Goal: Information Seeking & Learning: Learn about a topic

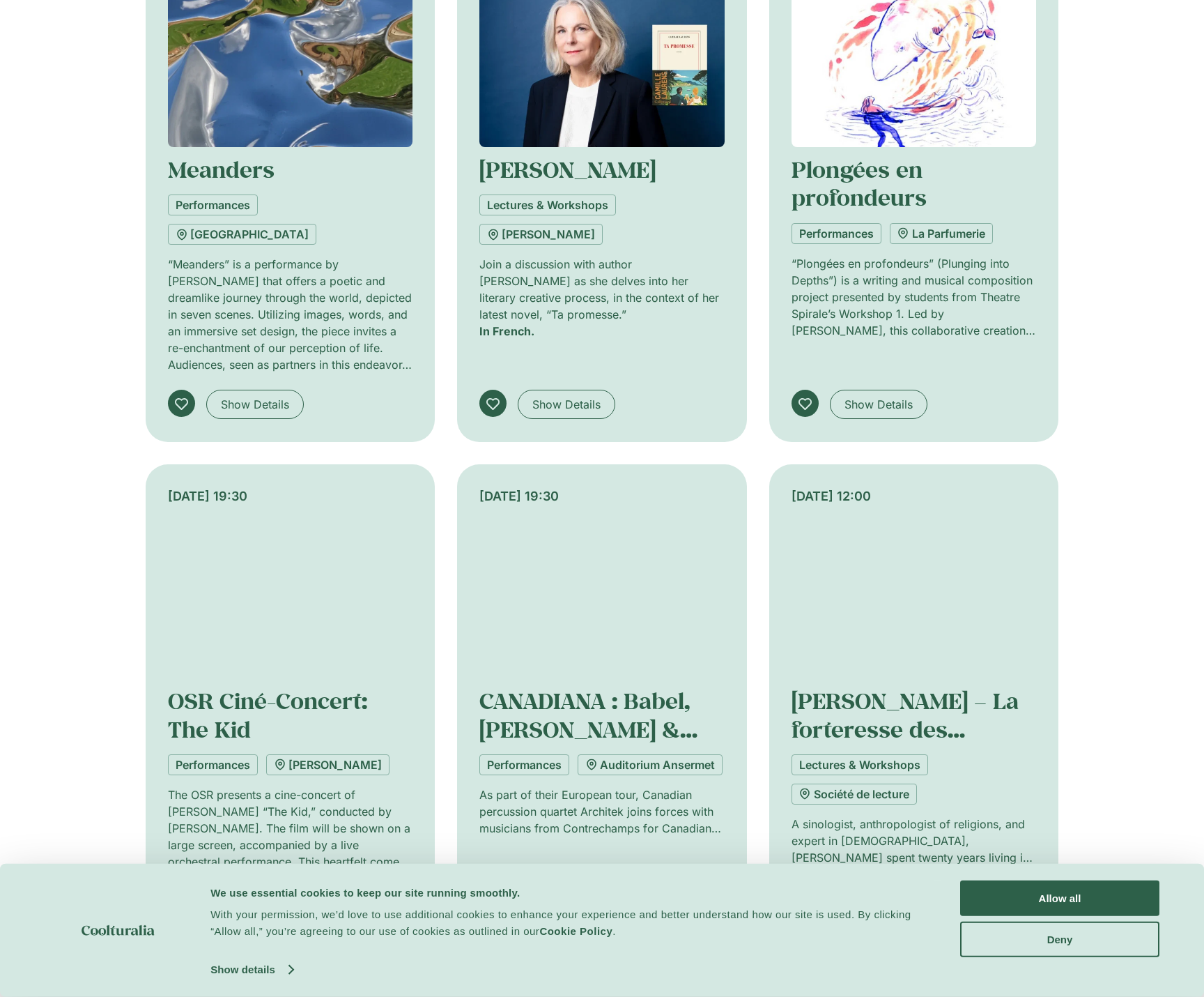
scroll to position [906, 0]
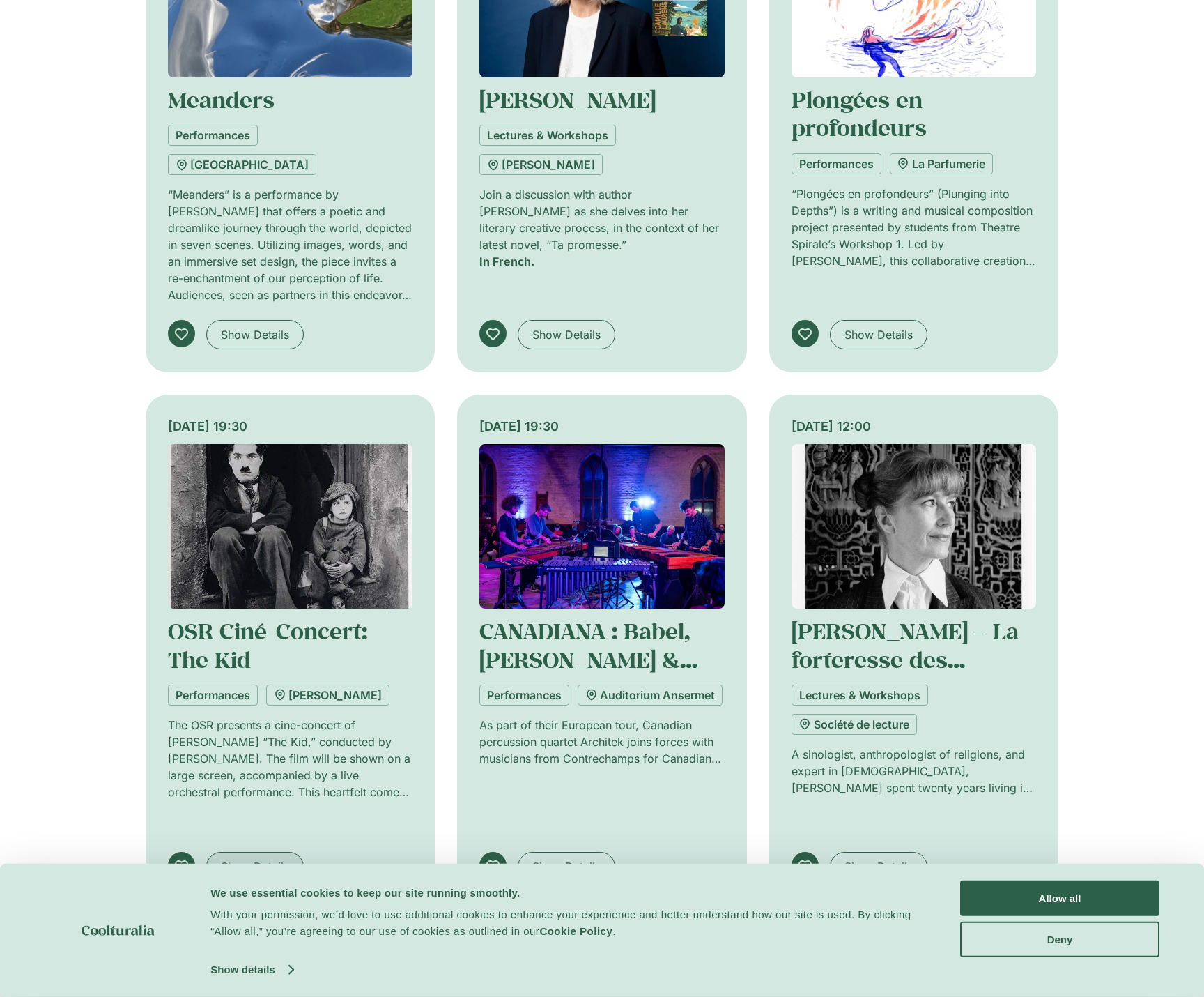
click at [241, 858] on span "Show Details" at bounding box center [255, 867] width 69 height 17
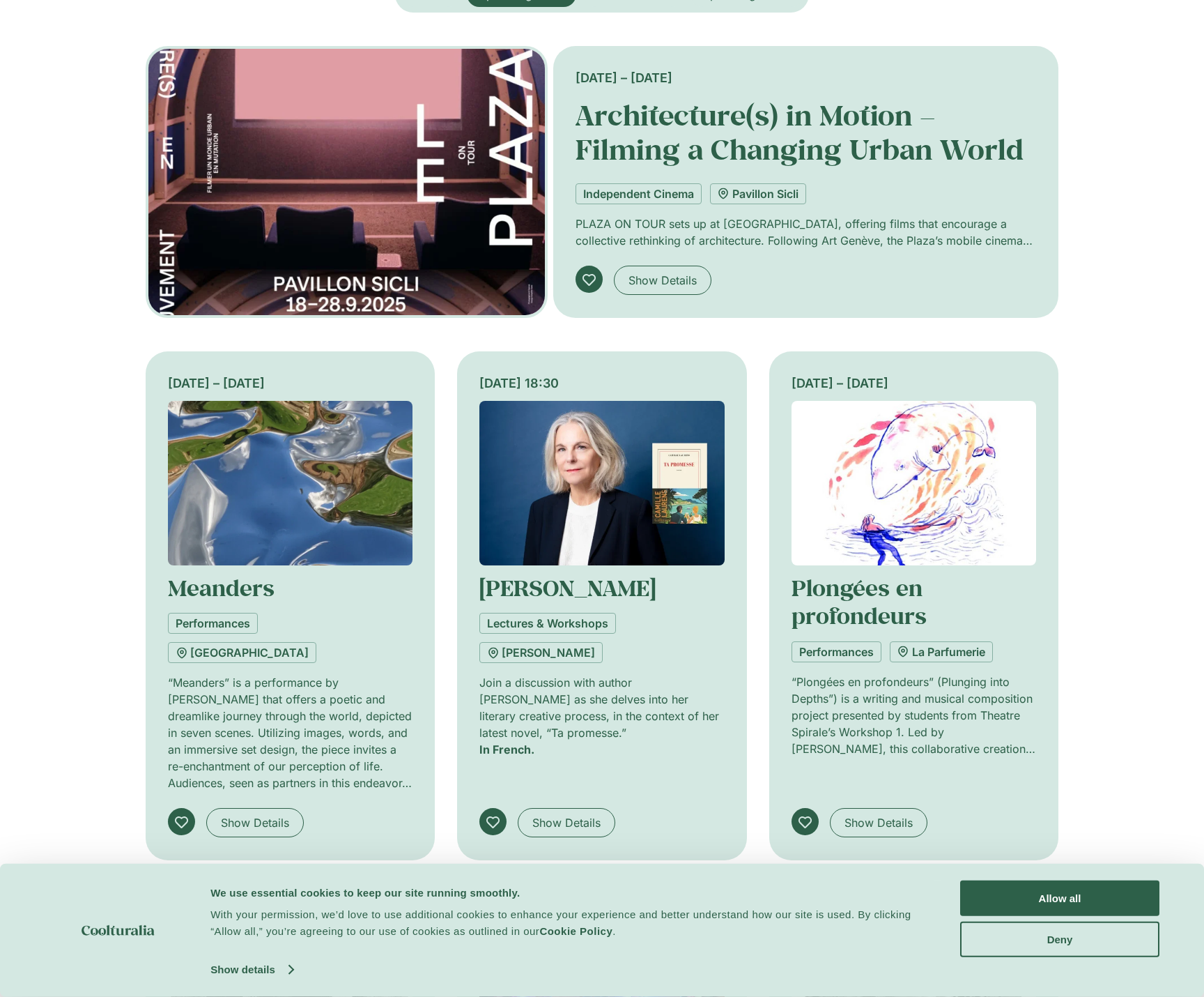
scroll to position [140, 0]
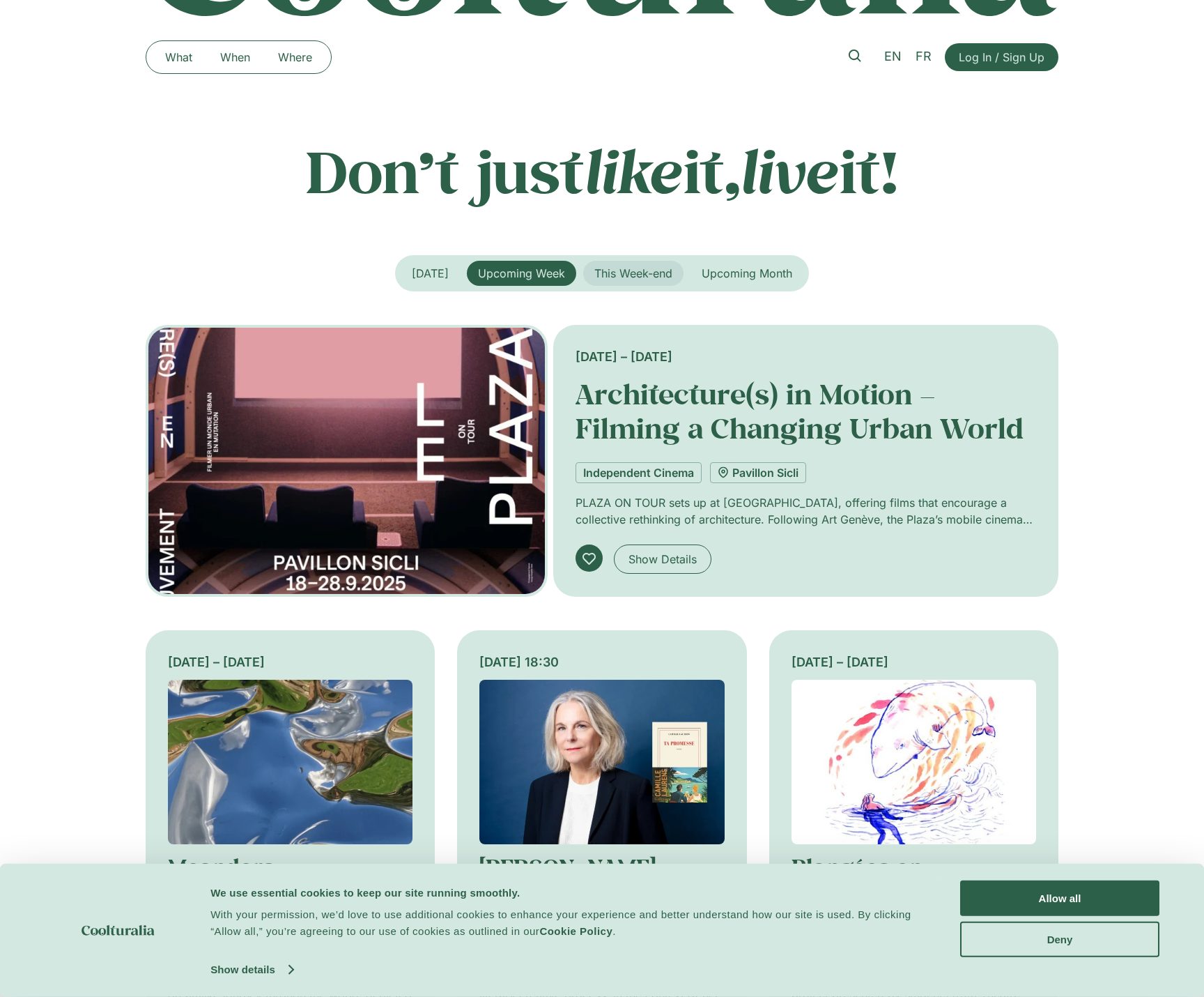
click at [634, 268] on span "This Week-end" at bounding box center [633, 273] width 78 height 14
